Goal: Task Accomplishment & Management: Use online tool/utility

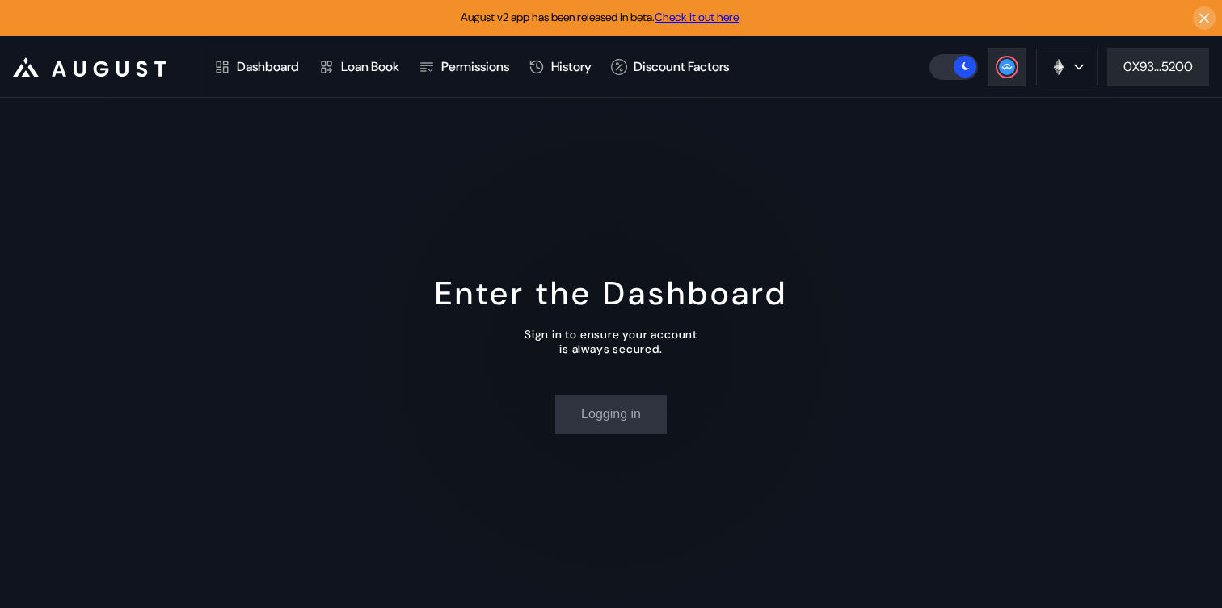
click at [1166, 87] on header ".cls-1 { fill: #fff; stroke-width: 0px; } Dashboard Loan Book Permissions Histo…" at bounding box center [611, 66] width 1222 height 61
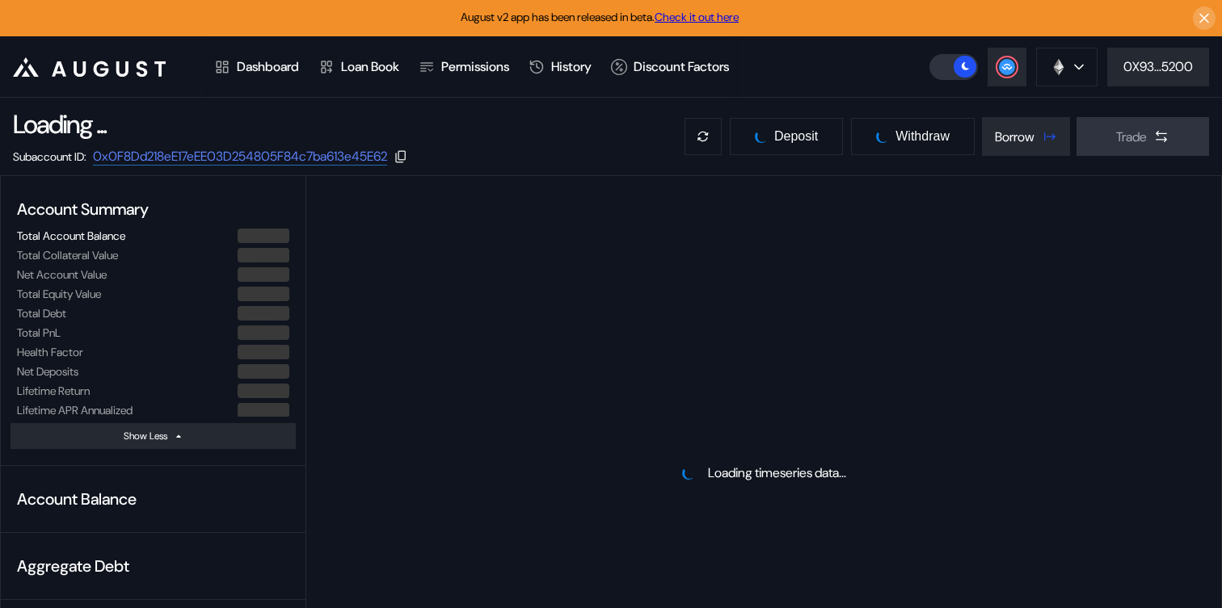
click at [1153, 65] on header ".cls-1 { fill: #fff; stroke-width: 0px; } Dashboard Loan Book Permissions Histo…" at bounding box center [611, 66] width 1222 height 61
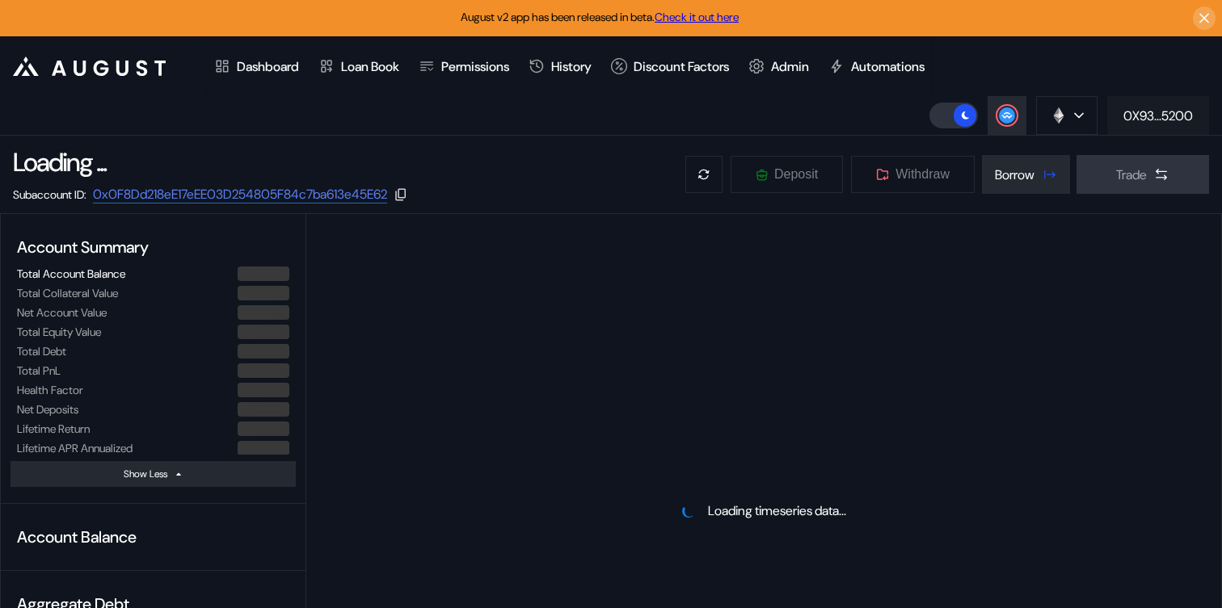
click at [1154, 112] on div "0X93...5200" at bounding box center [1157, 115] width 69 height 17
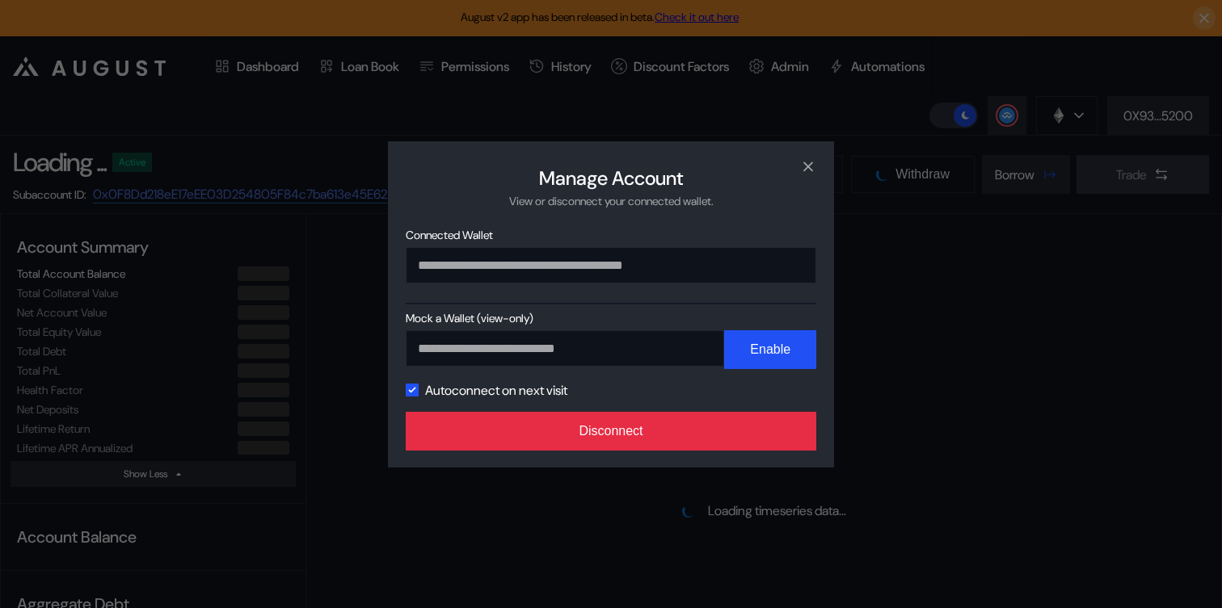
click at [570, 433] on button "Disconnect" at bounding box center [611, 431] width 410 height 39
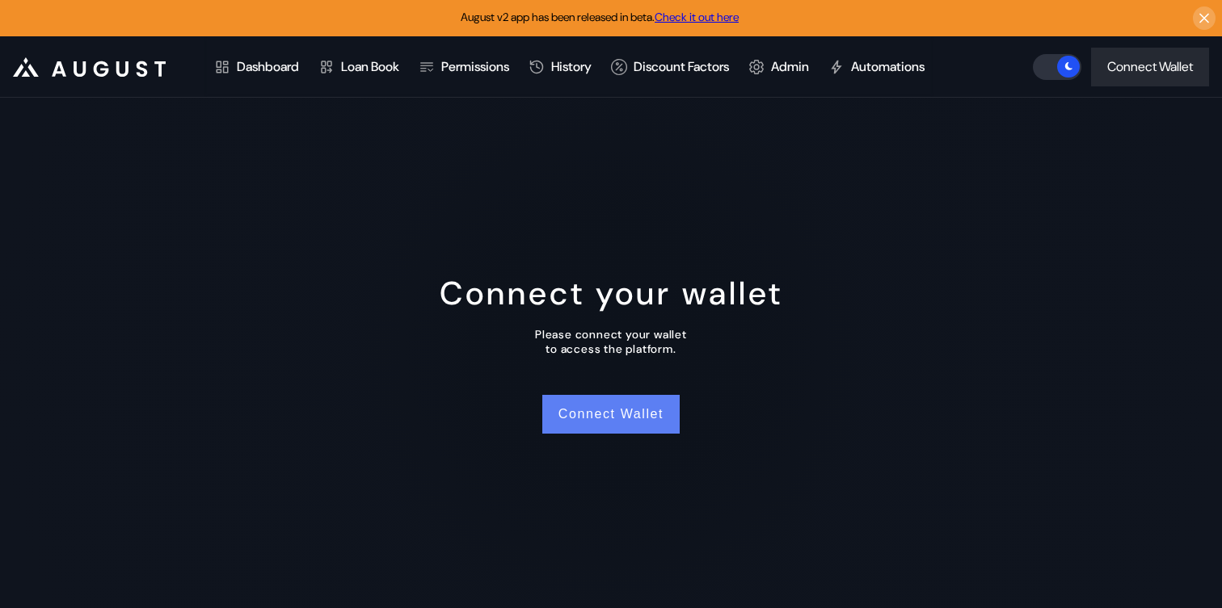
click at [599, 419] on button "Connect Wallet" at bounding box center [610, 414] width 137 height 39
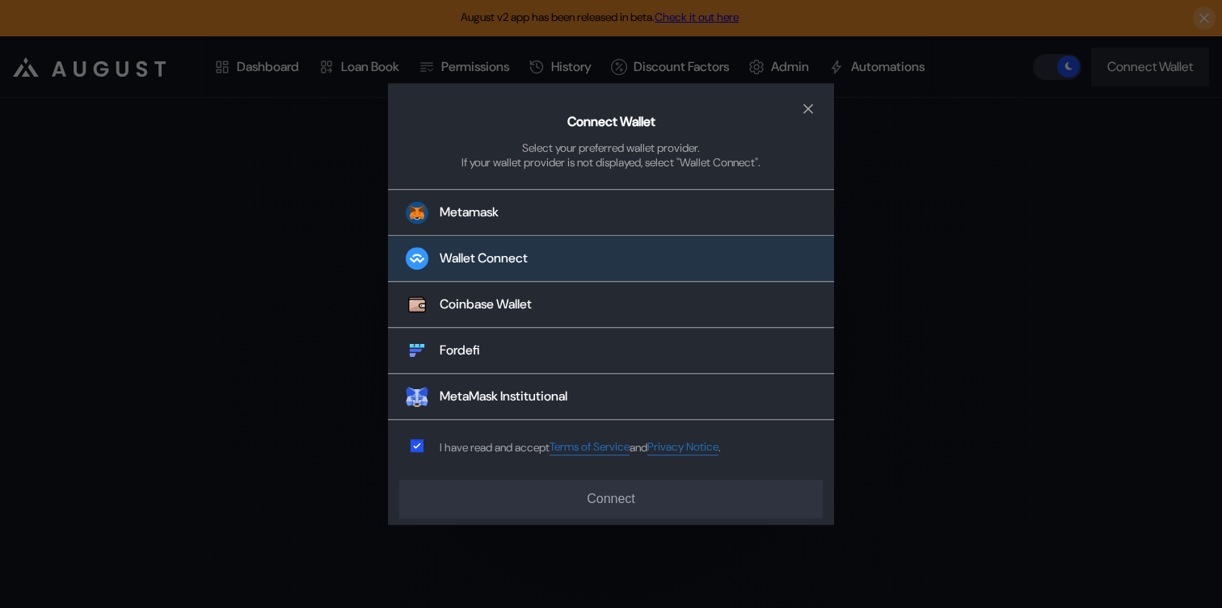
click at [511, 263] on div "Wallet Connect" at bounding box center [484, 258] width 88 height 17
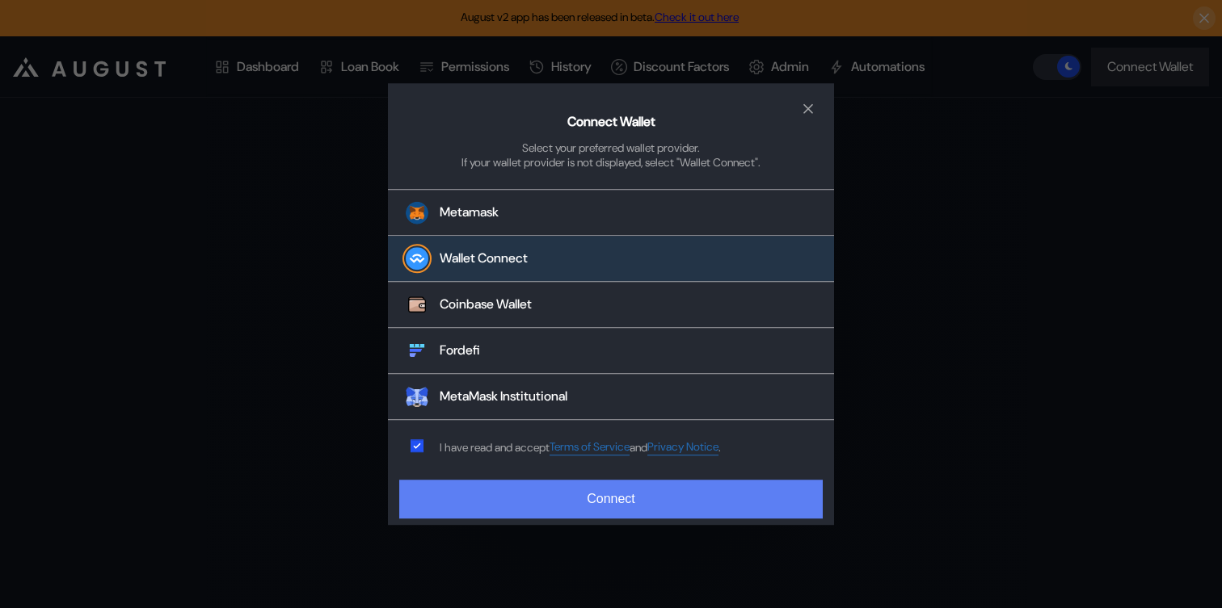
click at [511, 503] on button "Connect" at bounding box center [610, 499] width 423 height 39
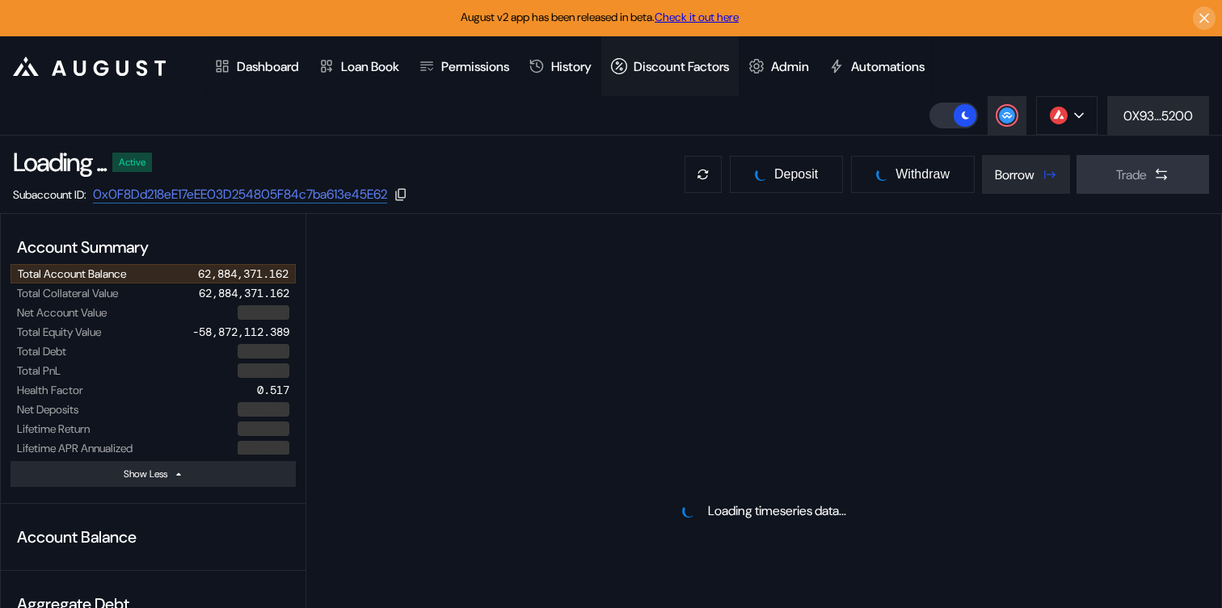
select select "*"
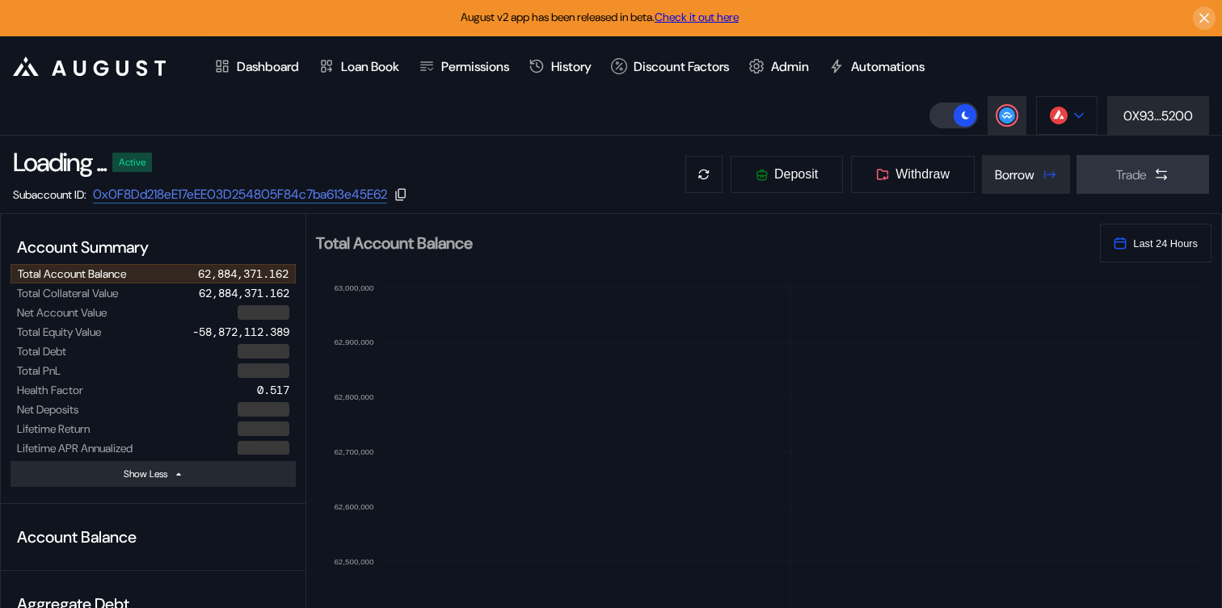
click at [1088, 116] on button at bounding box center [1066, 115] width 61 height 39
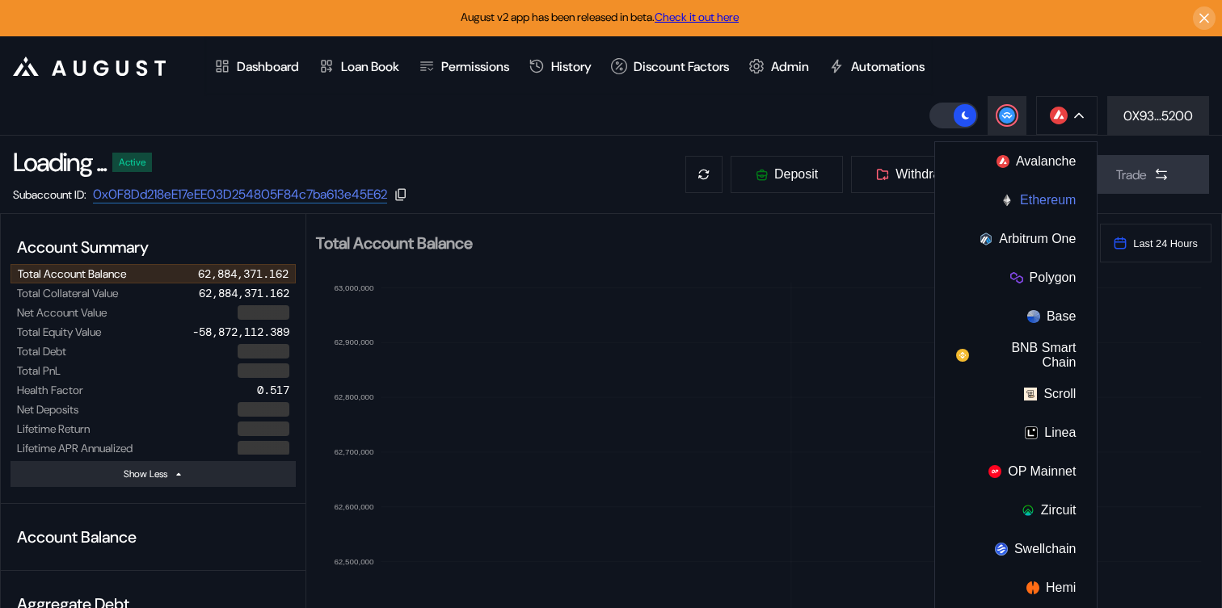
click at [1032, 204] on button "Ethereum" at bounding box center [1016, 200] width 162 height 39
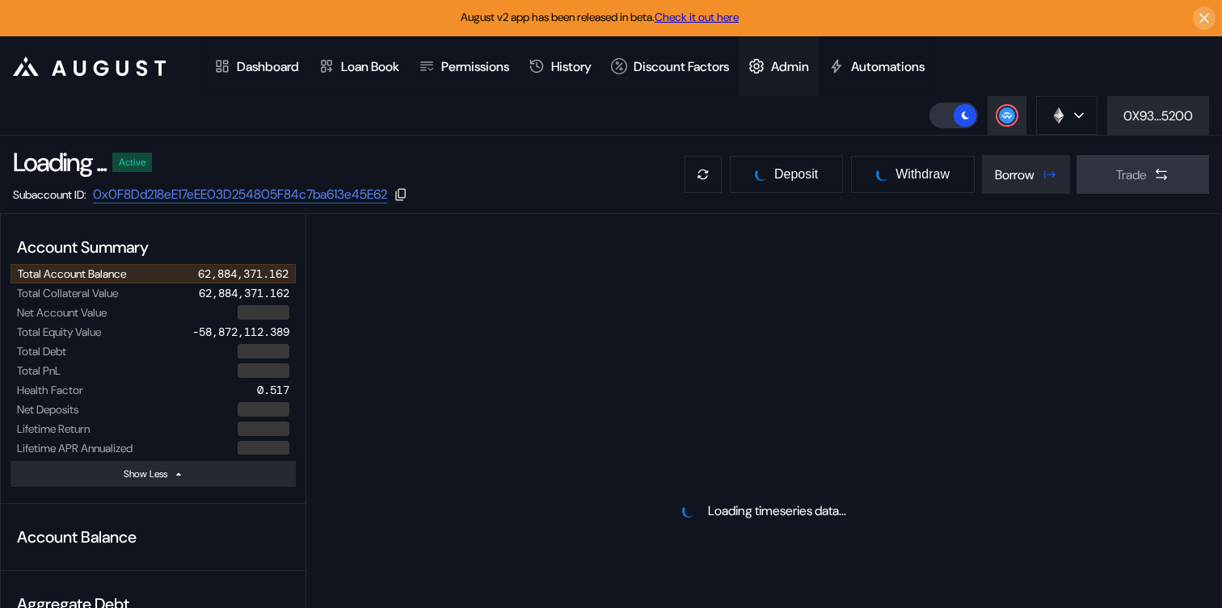
click at [802, 63] on div "Admin" at bounding box center [790, 66] width 38 height 17
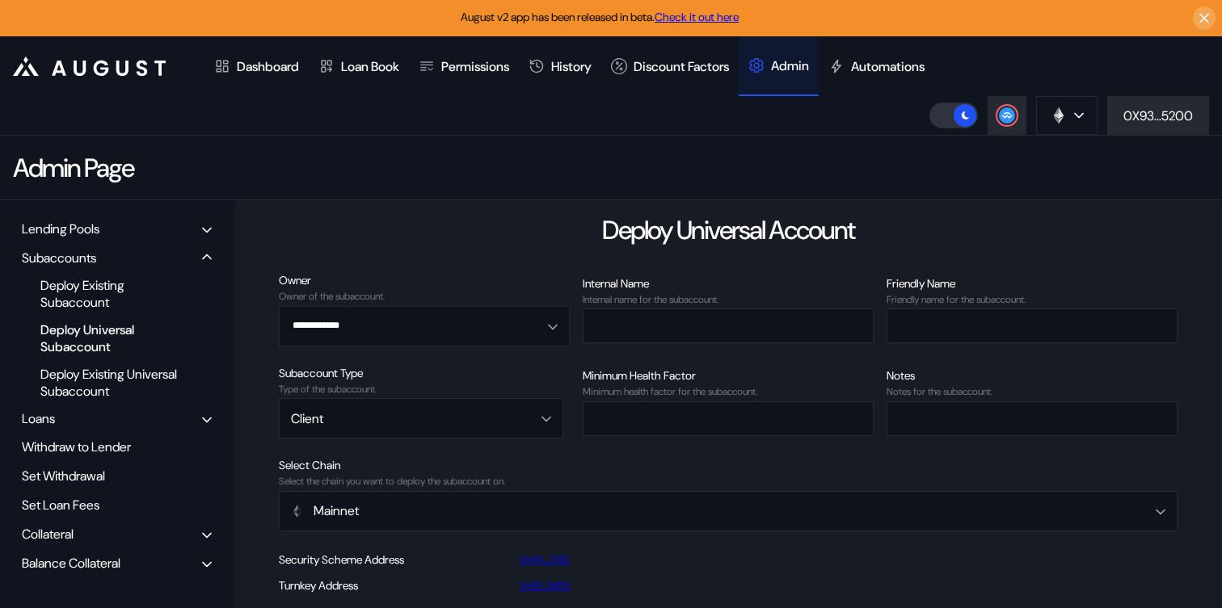
select select "*"
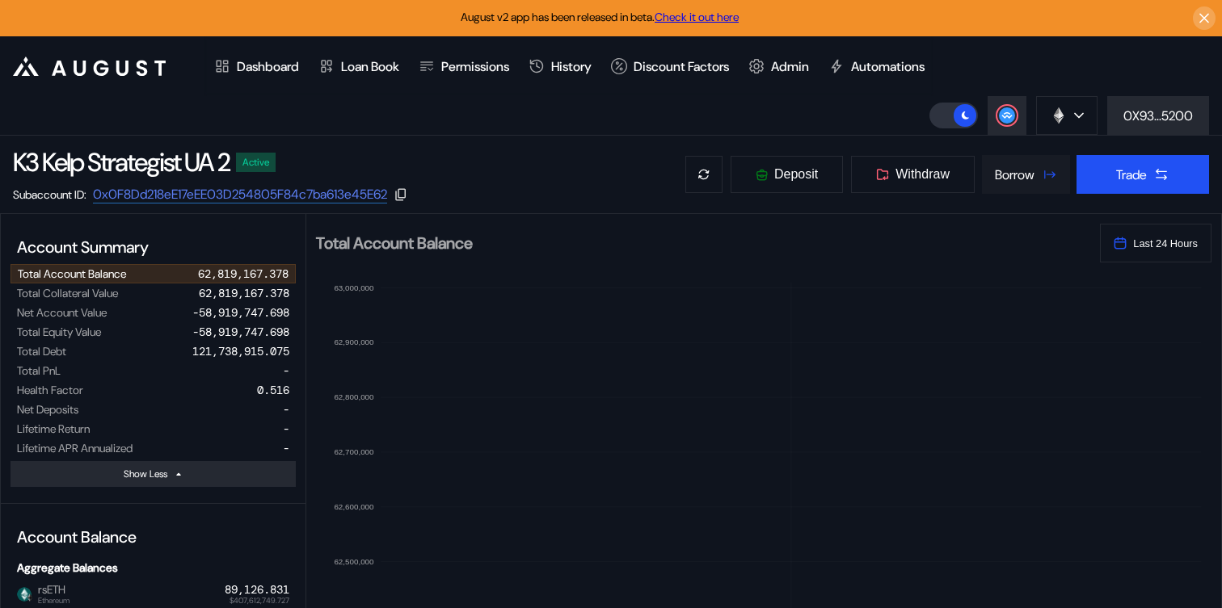
click at [1033, 183] on button "Borrow" at bounding box center [1026, 174] width 88 height 39
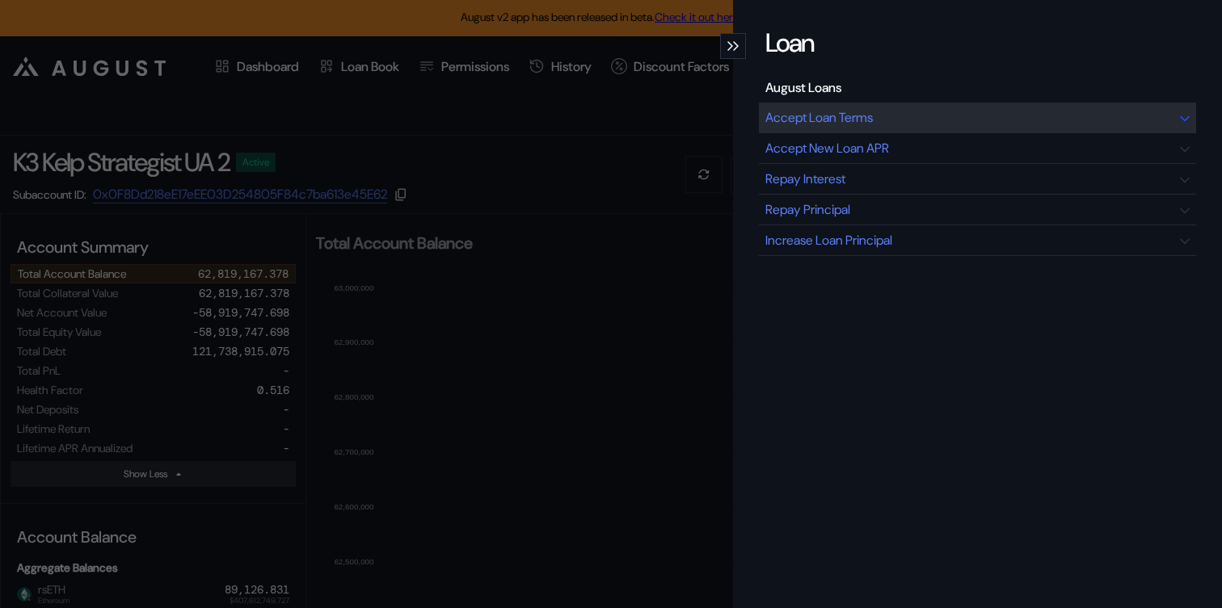
click at [834, 114] on div "Accept Loan Terms" at bounding box center [818, 117] width 107 height 17
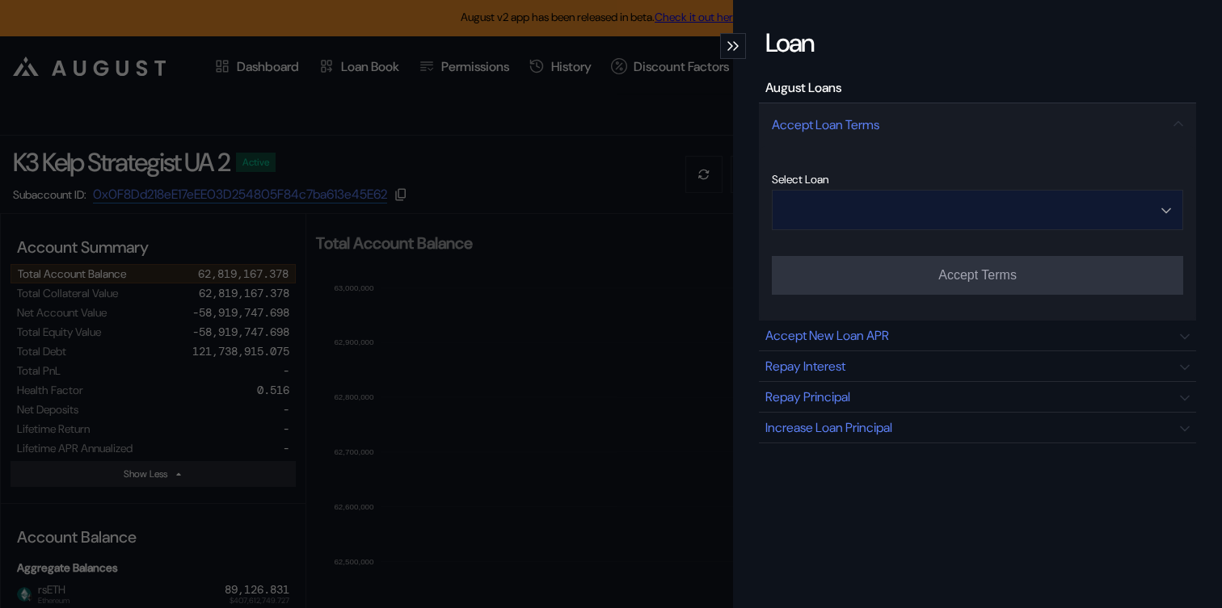
click at [949, 213] on input "Open menu" at bounding box center [968, 210] width 369 height 39
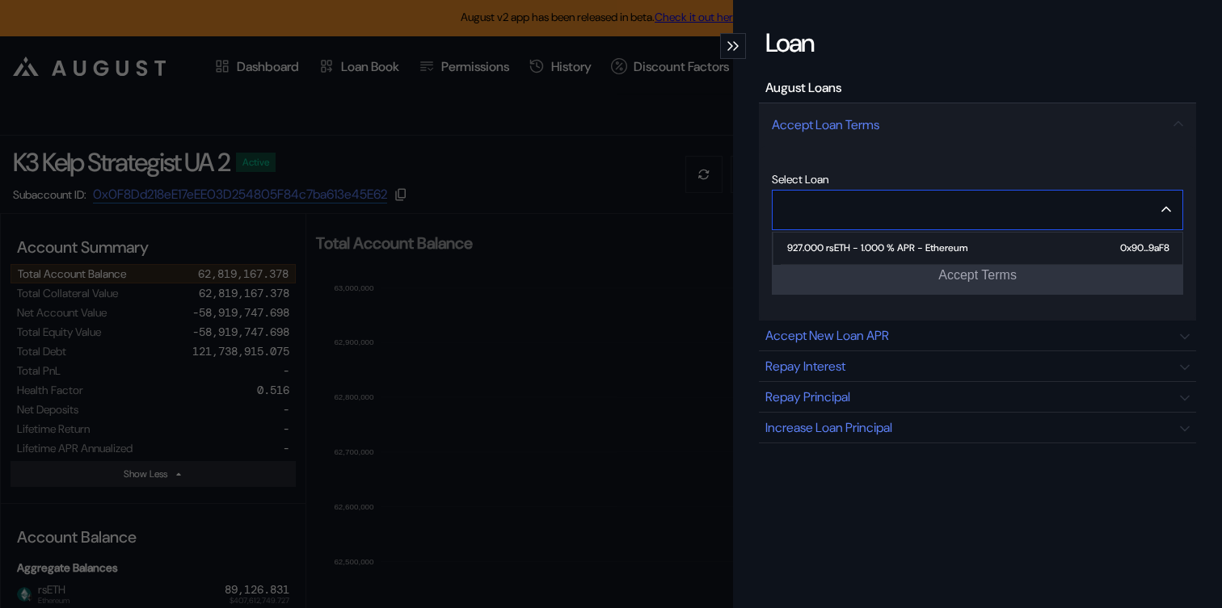
type input "**********"
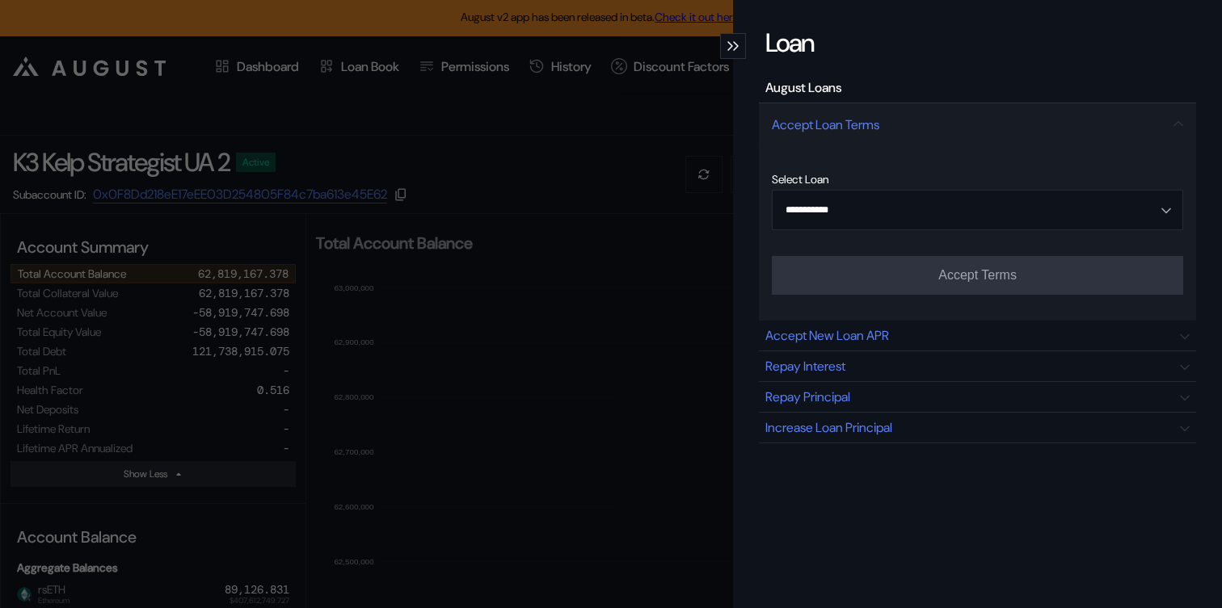
click at [723, 44] on div "modal" at bounding box center [733, 46] width 26 height 26
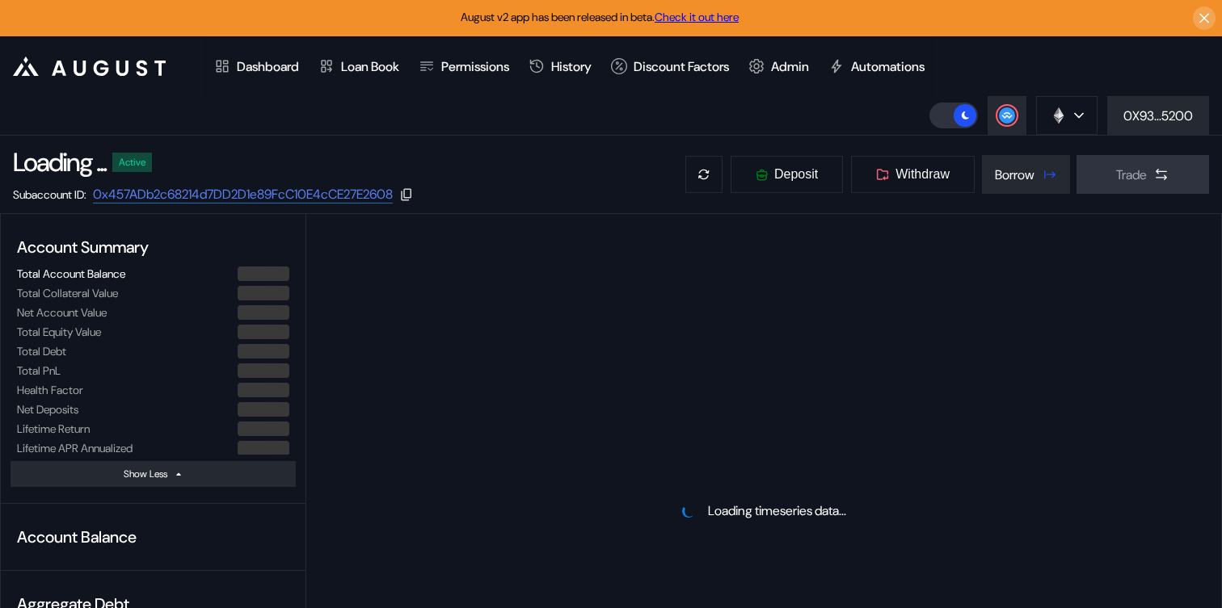
select select "*"
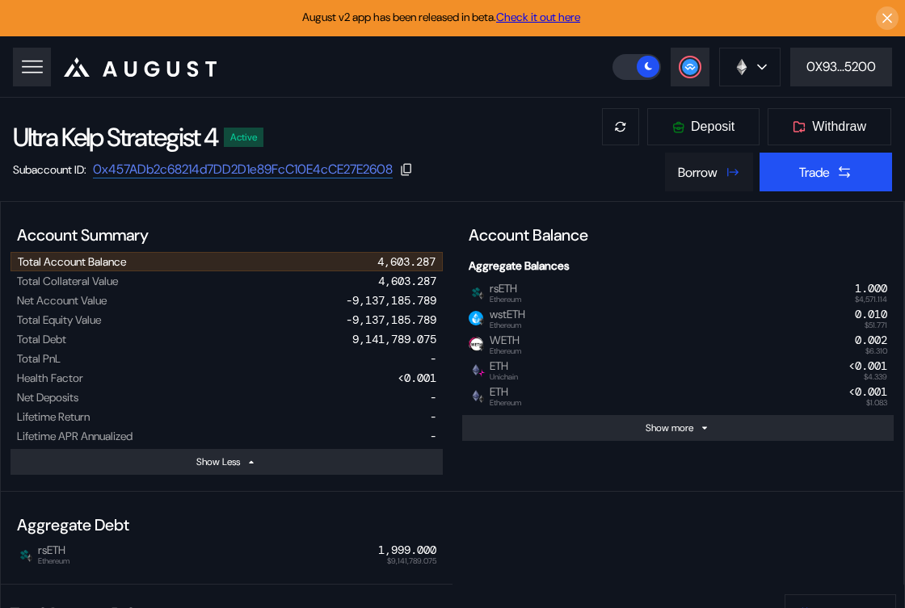
click at [692, 177] on div "Borrow" at bounding box center [698, 172] width 40 height 17
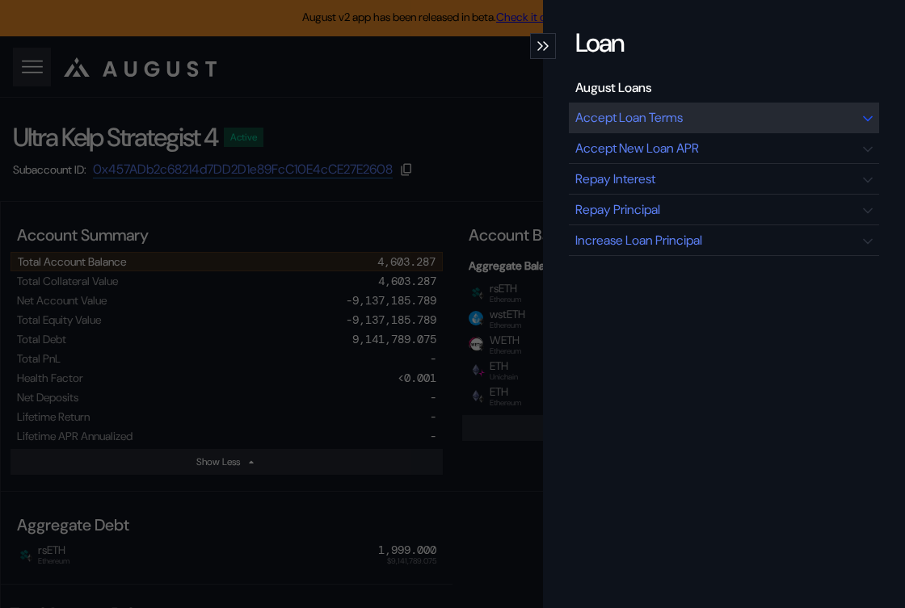
click at [605, 119] on div "Accept Loan Terms" at bounding box center [628, 117] width 107 height 17
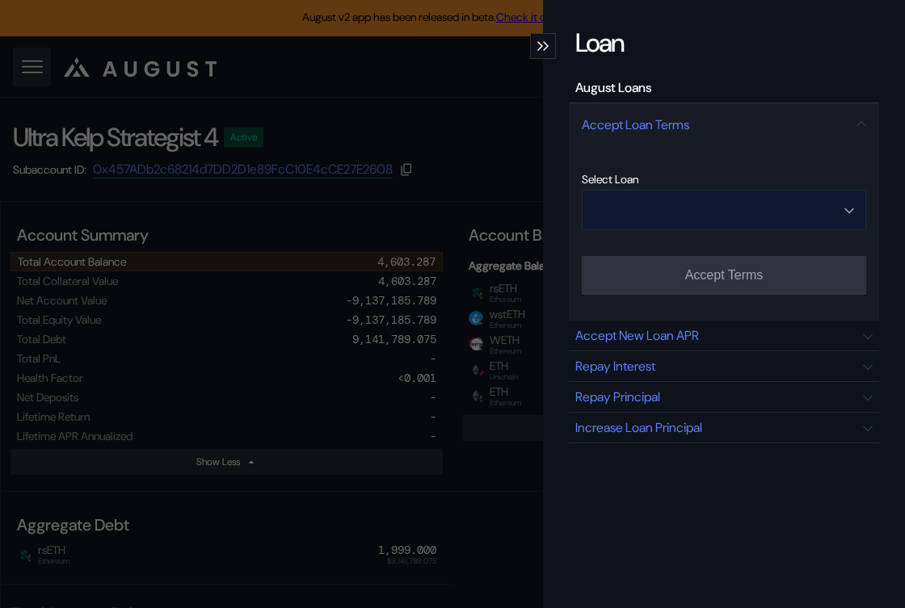
click at [707, 215] on input "Open menu" at bounding box center [715, 210] width 242 height 39
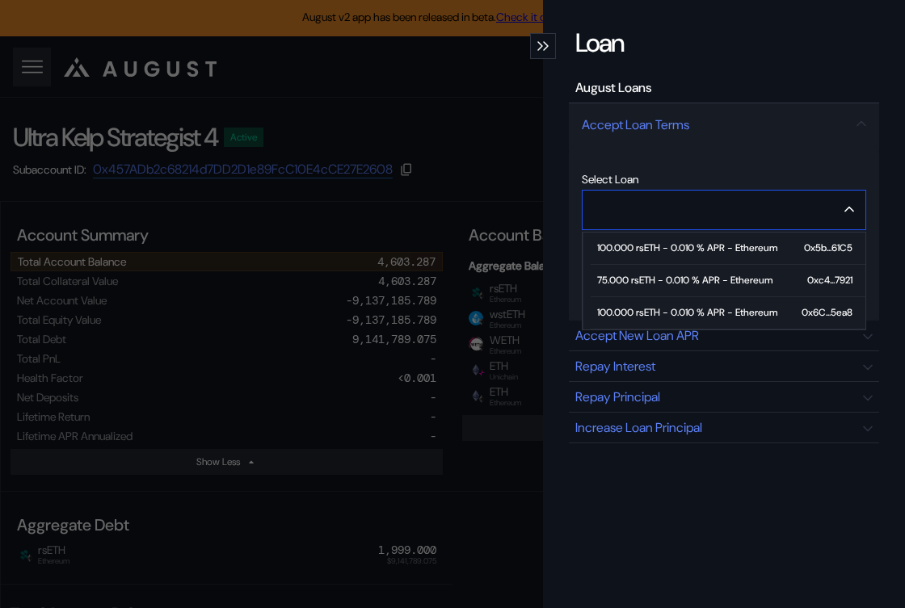
click at [668, 311] on div "100.000 rsETH - 0.010 % APR - Ethereum" at bounding box center [687, 312] width 180 height 11
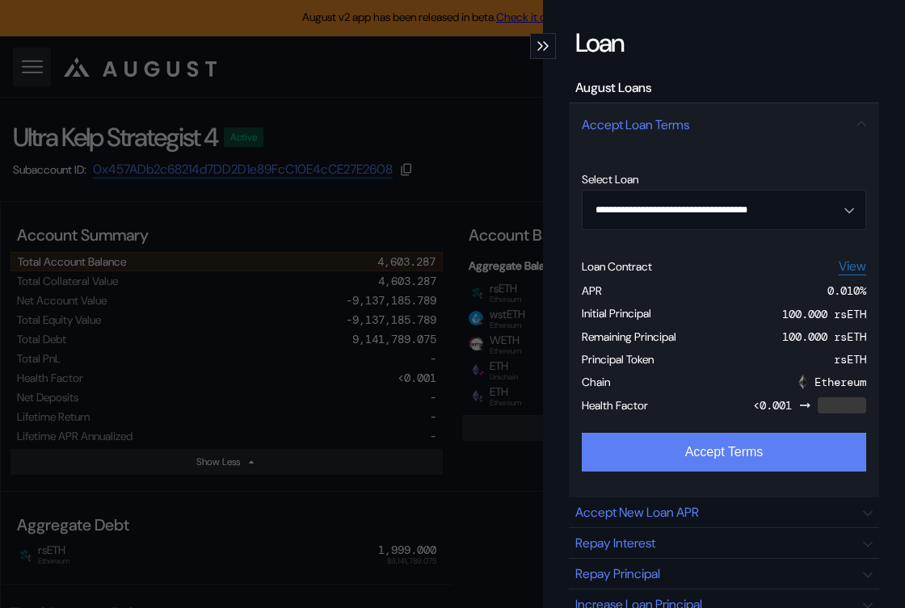
click at [660, 448] on button "Accept Terms" at bounding box center [724, 452] width 284 height 39
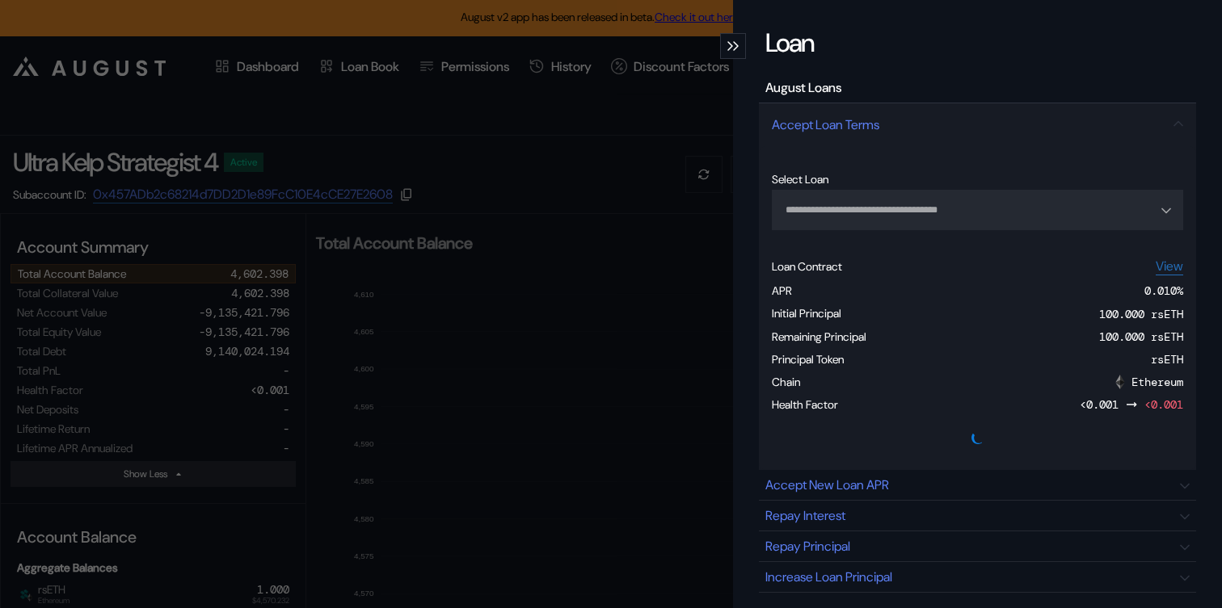
type input "**********"
